Goal: Transaction & Acquisition: Purchase product/service

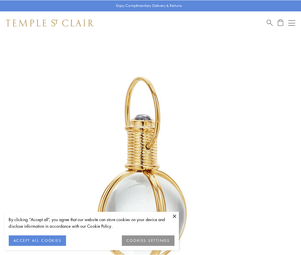
scroll to position [150, 0]
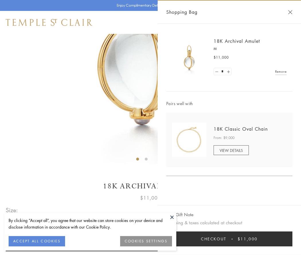
click at [230, 239] on button "Checkout $11,000" at bounding box center [230, 238] width 126 height 15
